Goal: Navigation & Orientation: Find specific page/section

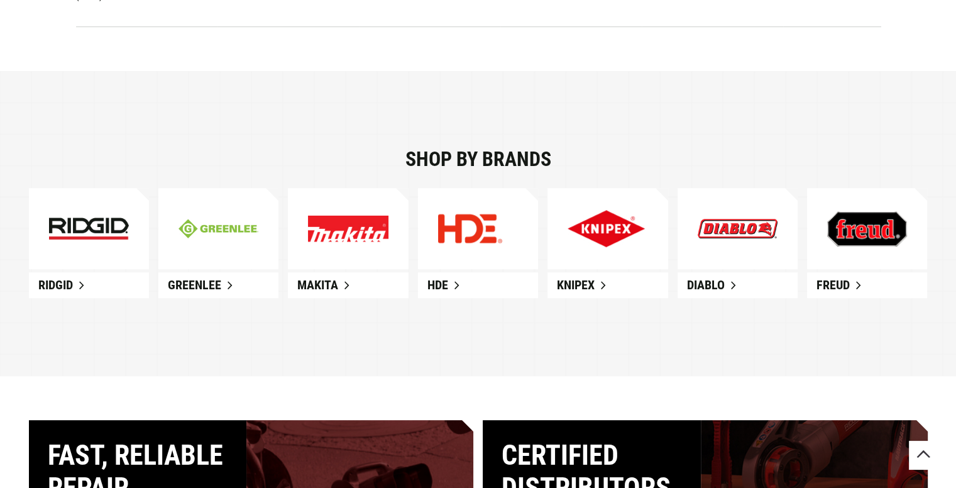
scroll to position [704, 0]
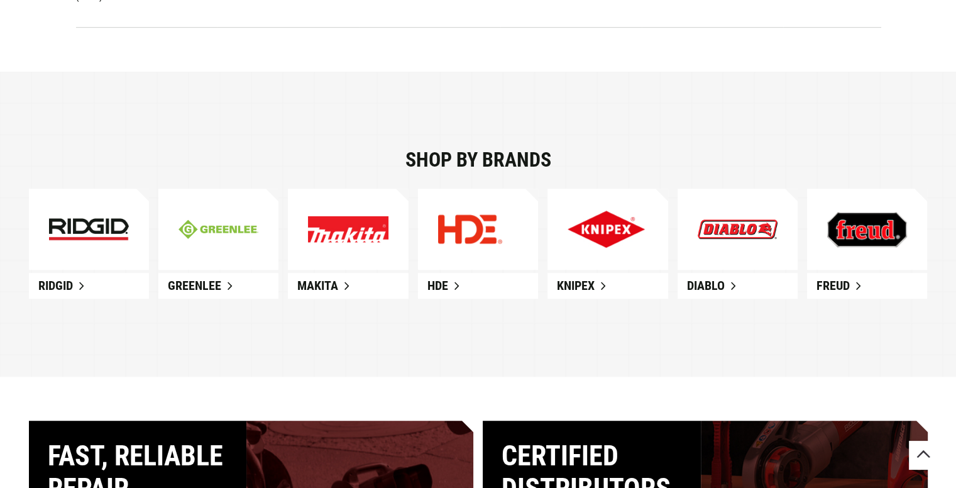
click at [94, 239] on img at bounding box center [89, 229] width 80 height 23
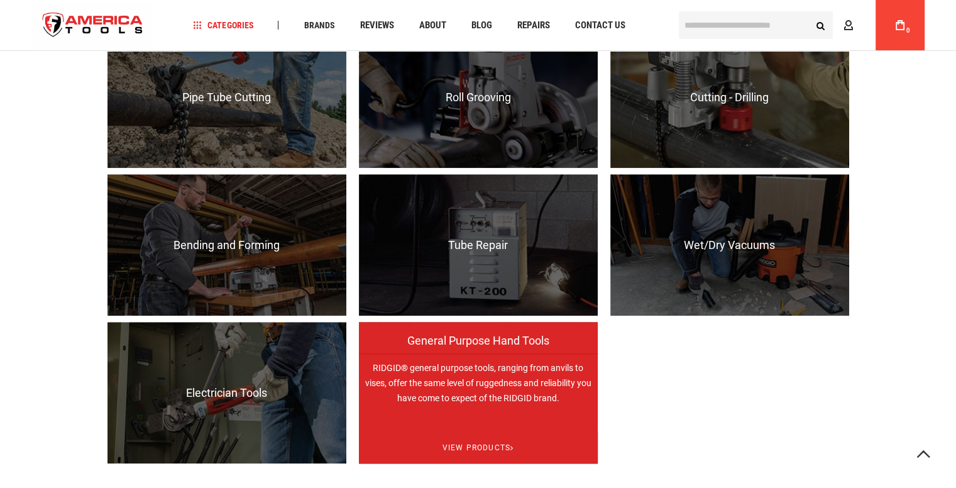
click at [496, 393] on p "RIDGID® general purpose tools, ranging from anvils to vises, offer the same lev…" at bounding box center [478, 423] width 239 height 141
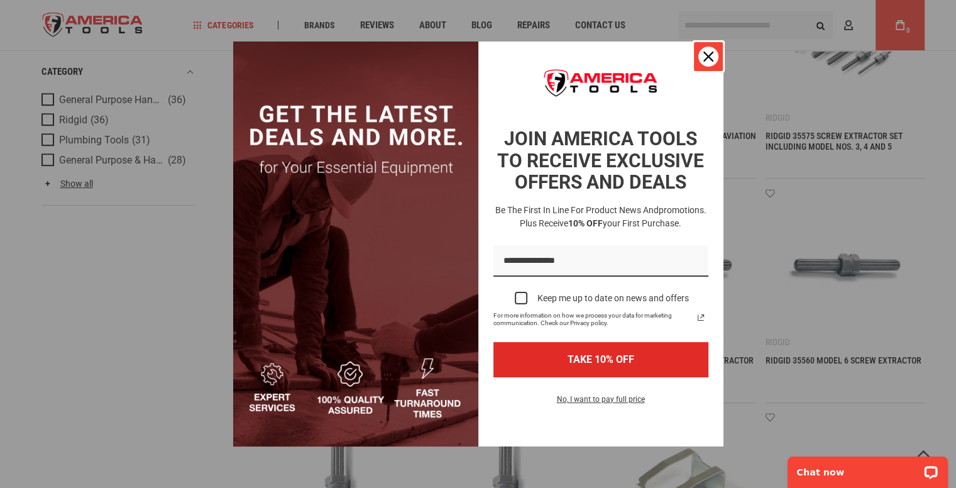
click at [704, 52] on icon "close icon" at bounding box center [708, 57] width 10 height 10
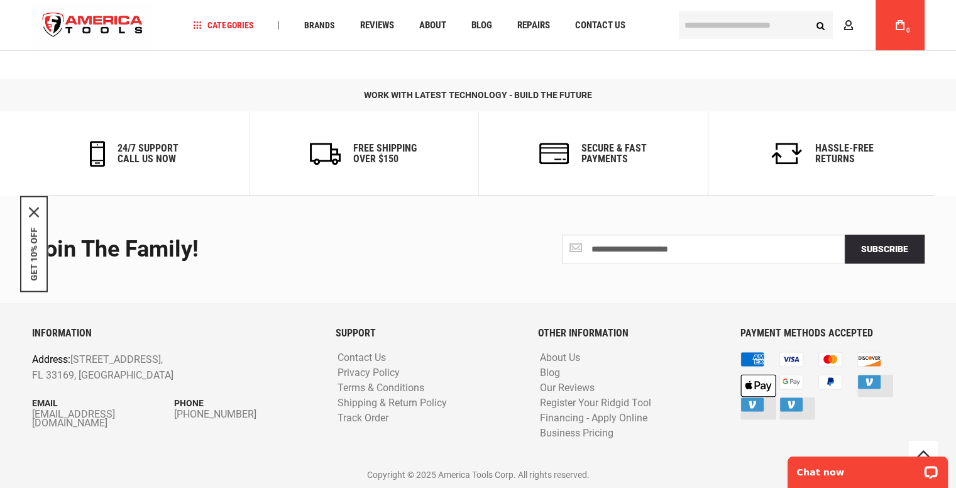
scroll to position [1362, 0]
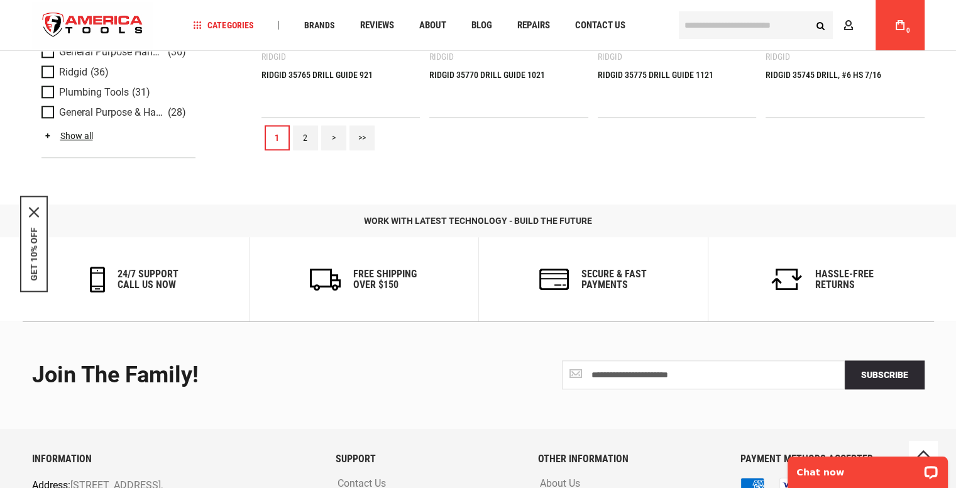
click at [300, 132] on link "2" at bounding box center [305, 137] width 25 height 25
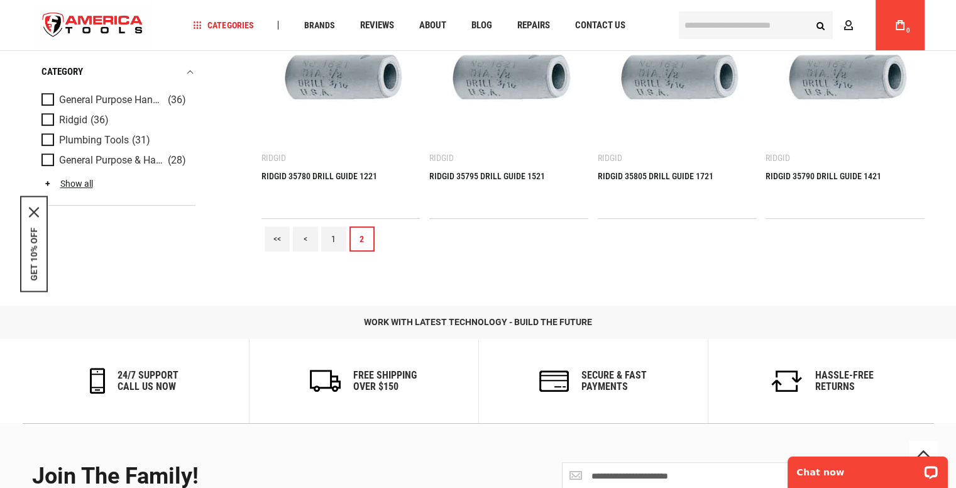
scroll to position [503, 0]
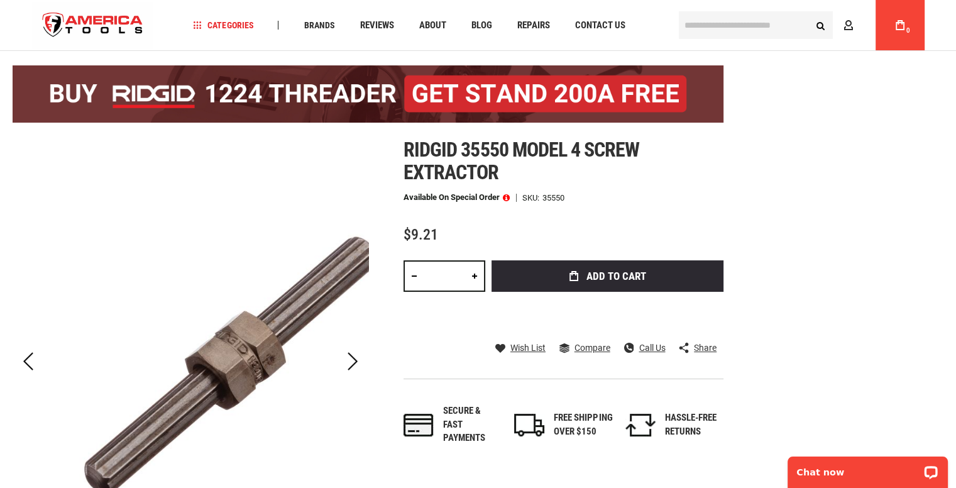
scroll to position [126, 0]
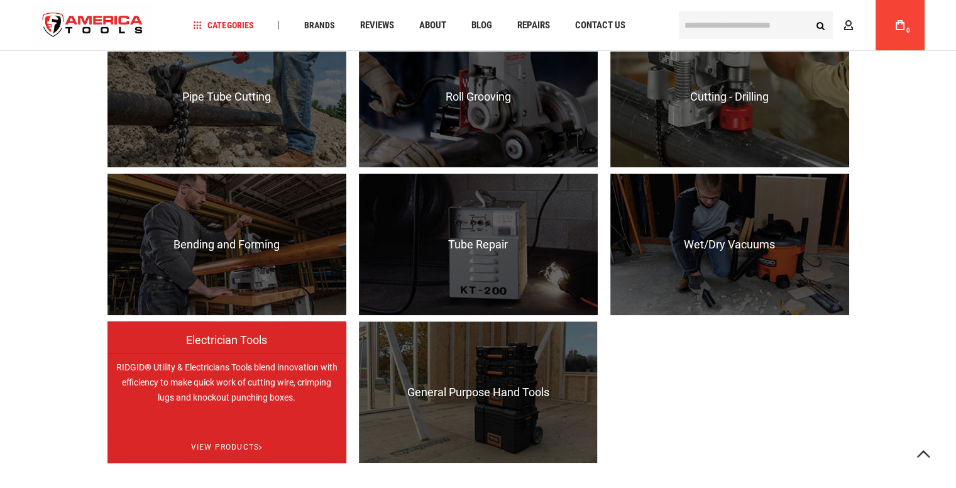
click at [301, 390] on p "RIDGID® Utility & Electricians Tools blend innovation with efficiency to make q…" at bounding box center [226, 423] width 239 height 141
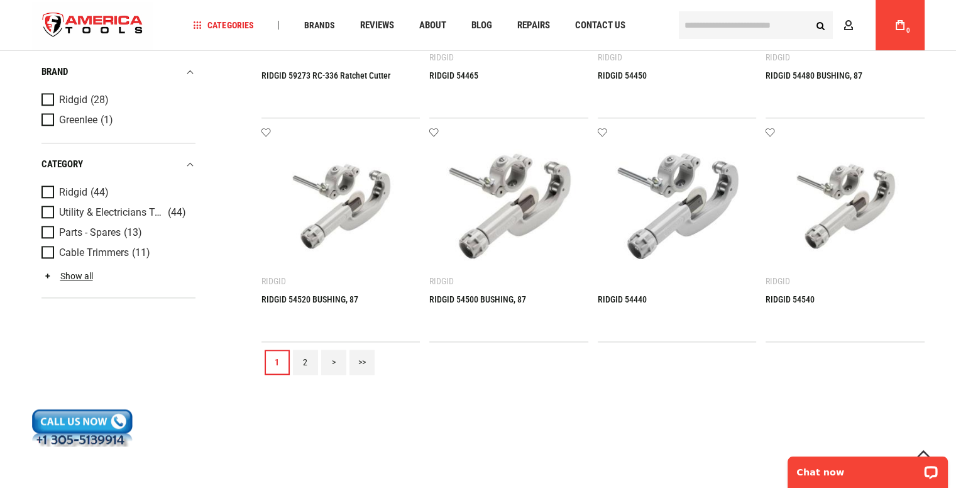
scroll to position [1320, 0]
